Goal: Information Seeking & Learning: Learn about a topic

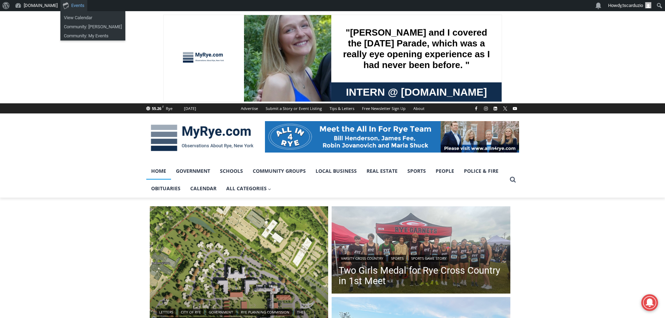
click at [70, 6] on link "Events" at bounding box center [73, 5] width 27 height 11
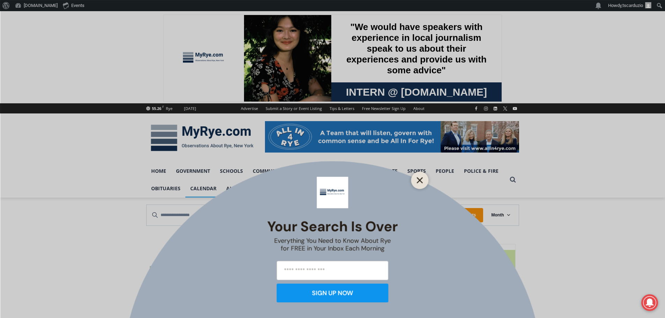
click at [420, 183] on icon "Close" at bounding box center [420, 180] width 6 height 6
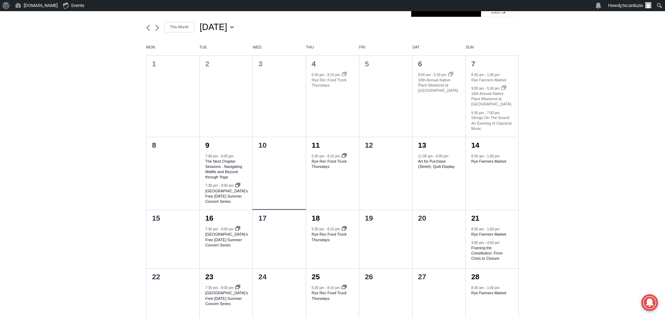
scroll to position [174, 0]
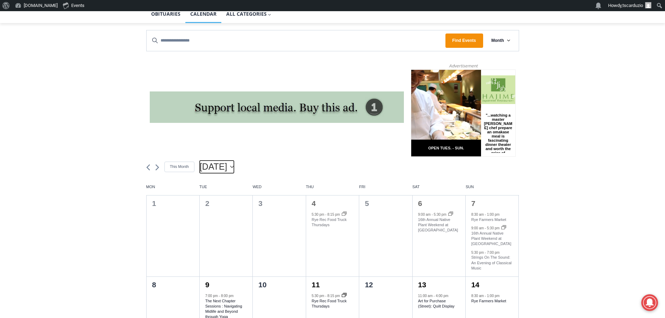
click at [234, 166] on button "[DATE] [DATE]" at bounding box center [217, 167] width 34 height 13
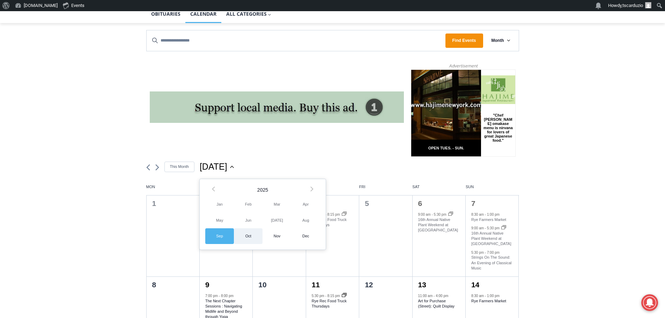
click at [245, 232] on span "Oct" at bounding box center [248, 236] width 29 height 16
type input "*********"
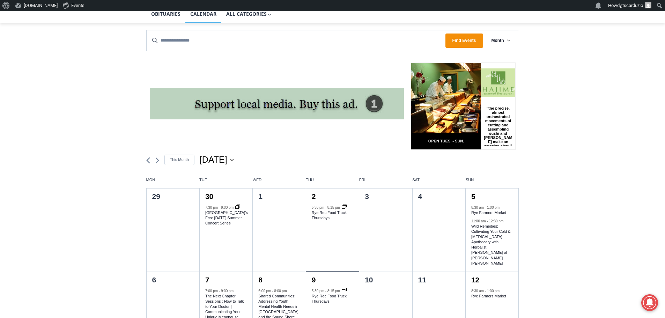
scroll to position [209, 0]
